Goal: Check status: Check status

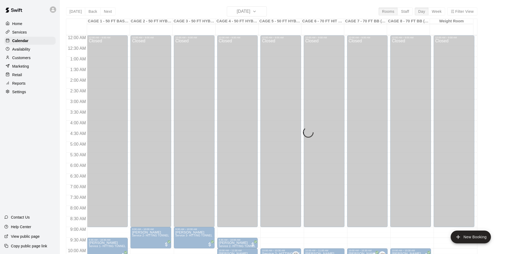
scroll to position [252, 0]
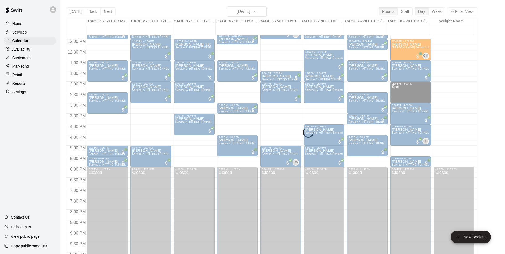
click at [73, 13] on div "[DATE] Back [DATE][DATE] Rooms Staff Day Week Filter View CAGE 1 - 50 FT BASEBA…" at bounding box center [271, 133] width 411 height 254
click at [77, 13] on div "[DATE] Back [DATE][DATE] Rooms Staff Day Week Filter View CAGE 1 - 50 FT BASEBA…" at bounding box center [271, 133] width 411 height 254
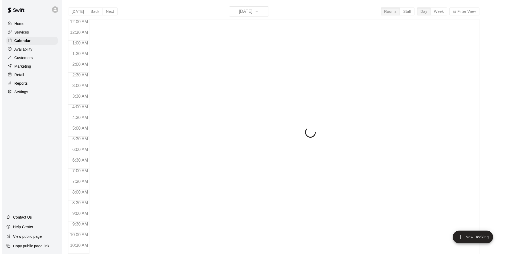
scroll to position [210, 0]
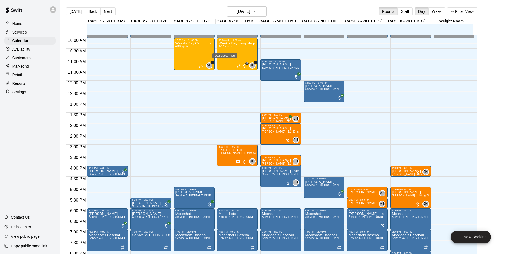
click at [231, 50] on div "9/15 spots filled" at bounding box center [225, 54] width 26 height 10
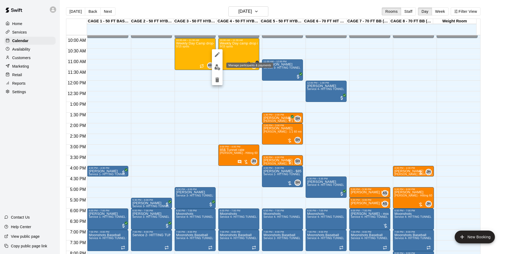
click at [219, 67] on img "edit" at bounding box center [217, 67] width 6 height 6
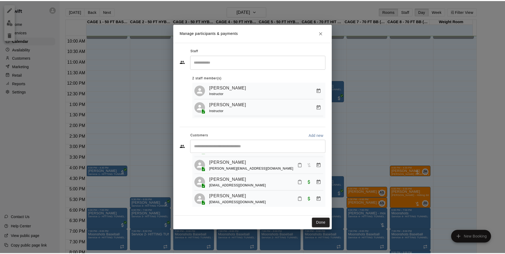
scroll to position [0, 0]
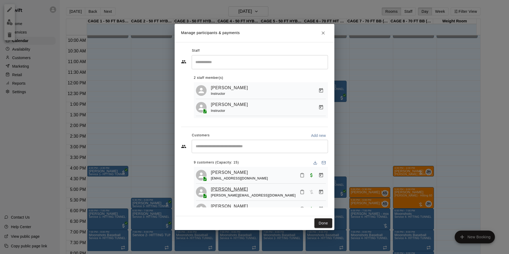
click at [230, 190] on link "Carter Gray" at bounding box center [229, 189] width 37 height 7
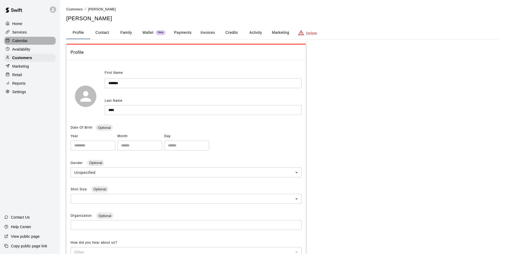
click at [25, 42] on p "Calendar" at bounding box center [19, 40] width 15 height 5
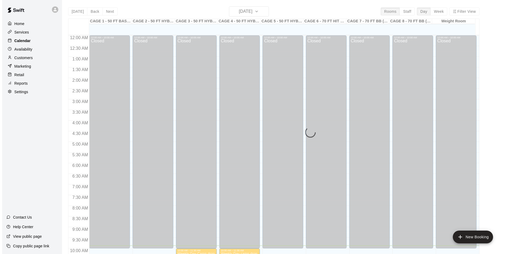
scroll to position [210, 0]
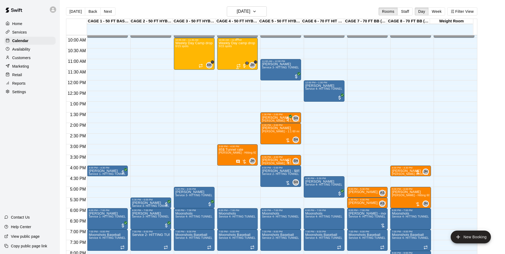
click at [235, 51] on div "Weekly Day camp drop in session - Monday / Wednesday / Friday's 9/15 spots" at bounding box center [238, 168] width 38 height 254
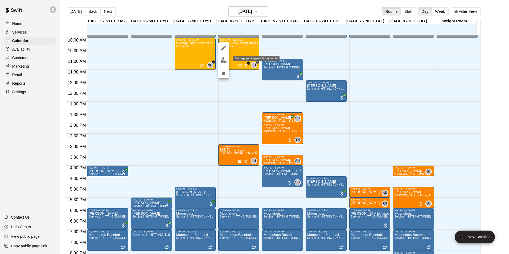
click at [221, 61] on img "edit" at bounding box center [224, 60] width 6 height 6
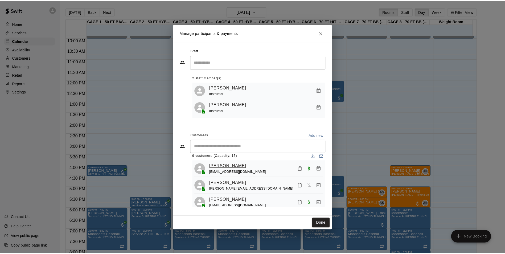
scroll to position [0, 0]
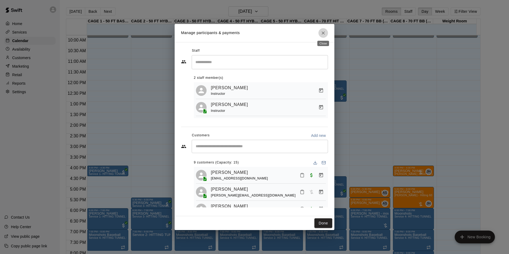
click at [325, 33] on icon "Close" at bounding box center [322, 32] width 5 height 5
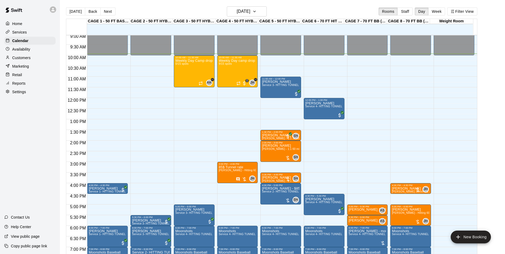
scroll to position [184, 0]
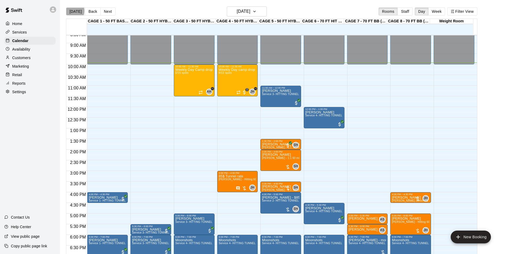
click at [72, 11] on button "[DATE]" at bounding box center [75, 11] width 19 height 8
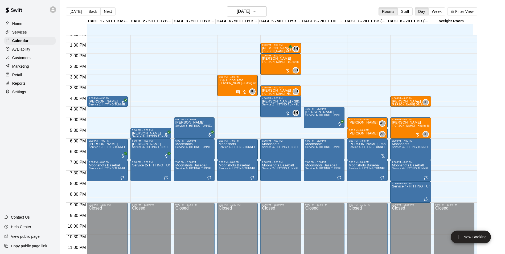
scroll to position [287, 0]
